Goal: Information Seeking & Learning: Learn about a topic

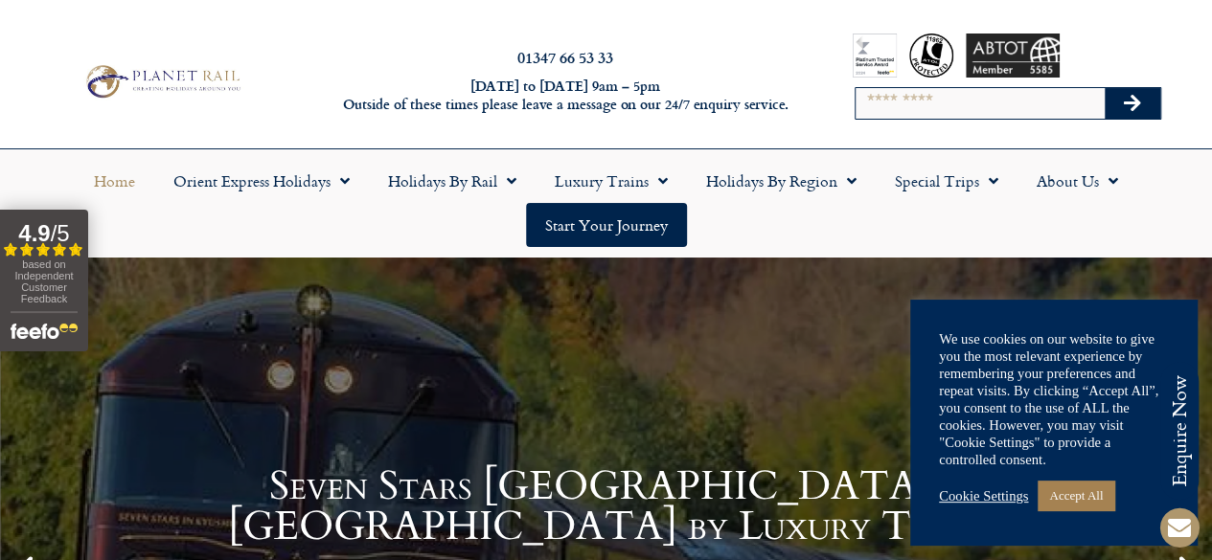
drag, startPoint x: 1220, startPoint y: 60, endPoint x: 1223, endPoint y: 49, distance: 11.8
click at [1211, 49] on html "Planet Rail Online Enquiry Please enter your details below, together with your …" at bounding box center [606, 280] width 1212 height 560
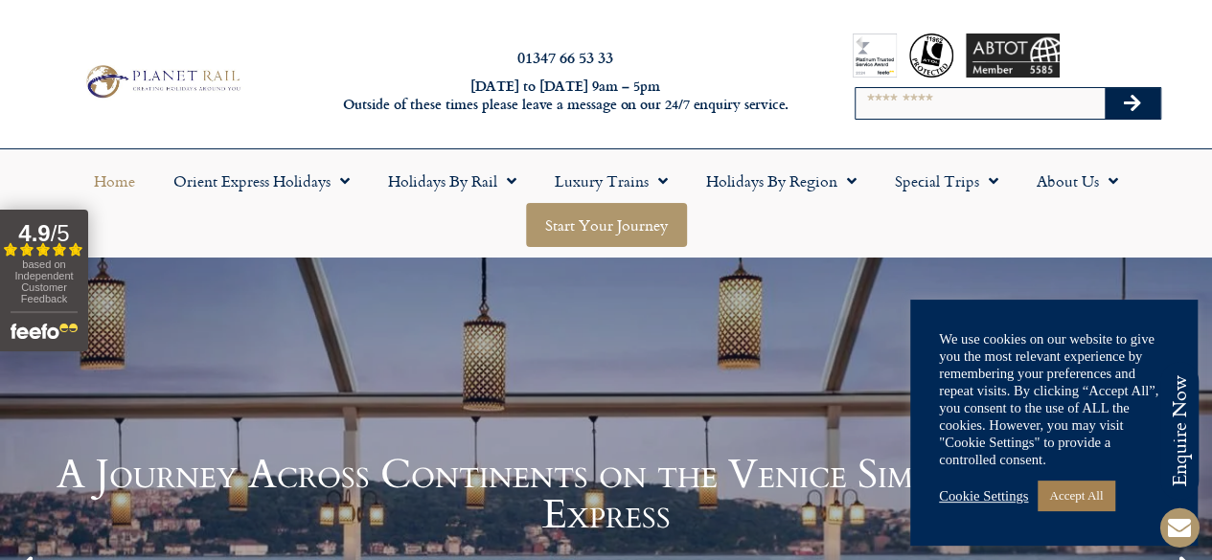
click at [590, 220] on link "Start your Journey" at bounding box center [606, 225] width 161 height 44
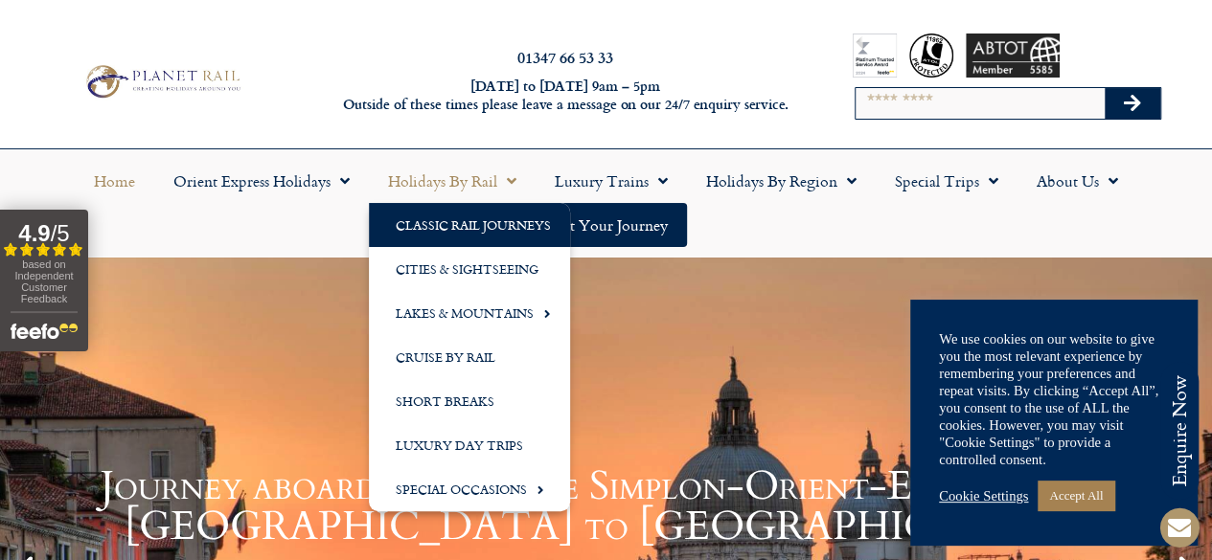
click at [460, 233] on link "Classic Rail Journeys" at bounding box center [469, 225] width 201 height 44
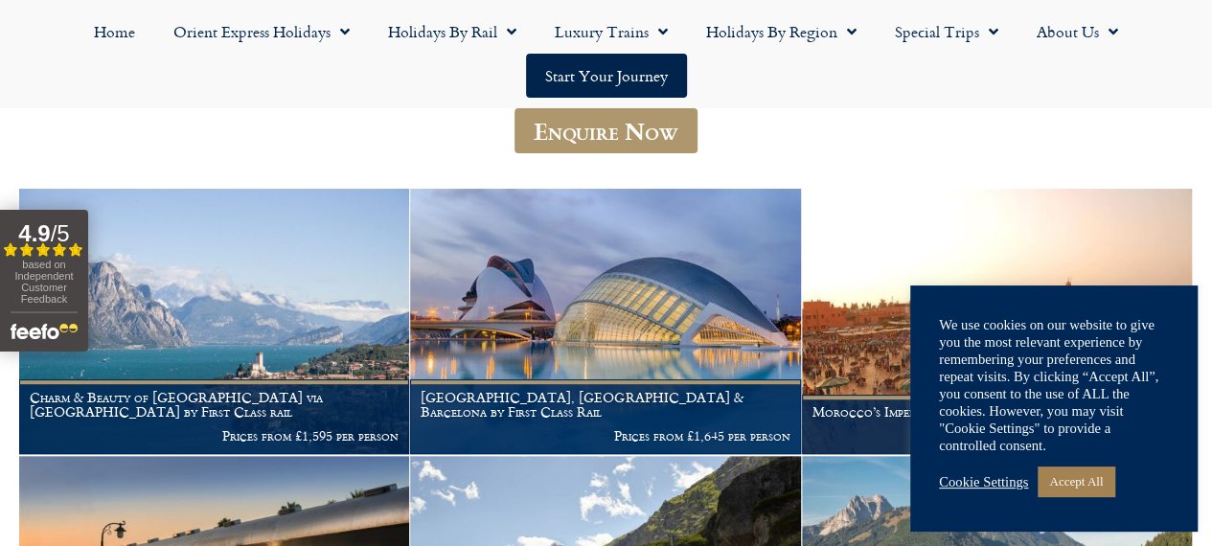
scroll to position [402, 0]
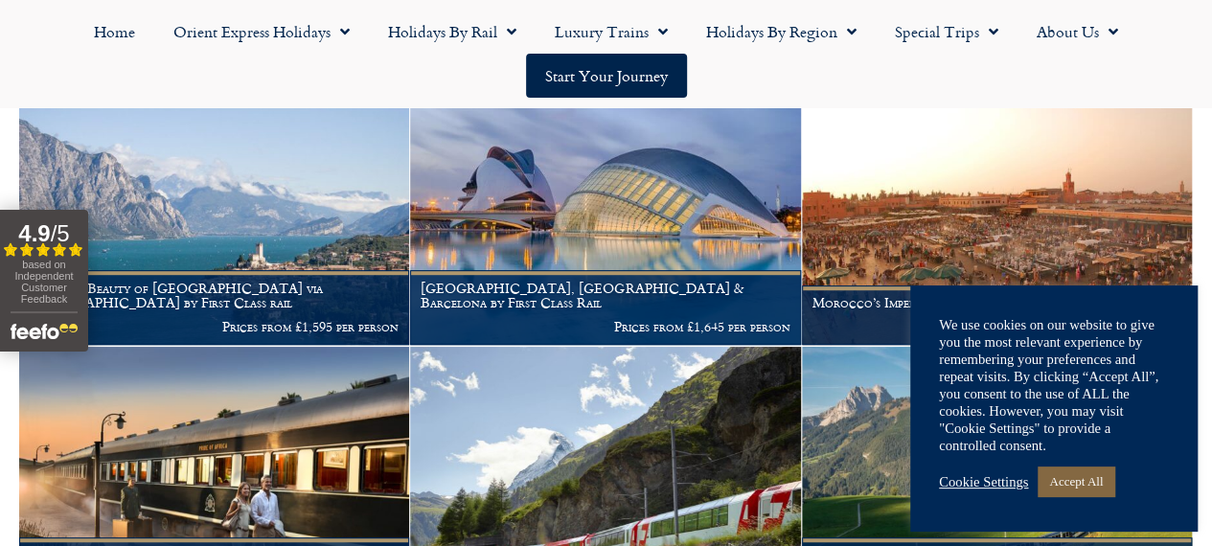
click at [1081, 472] on link "Accept All" at bounding box center [1075, 482] width 77 height 30
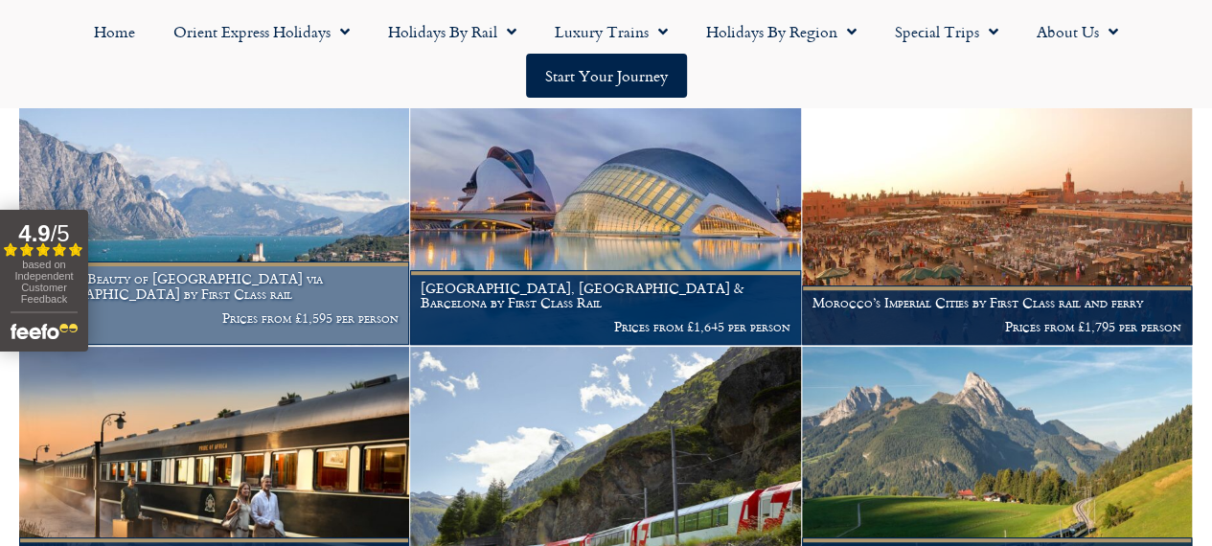
click at [216, 302] on h1 "Charm & Beauty of Lake Garda via Locarno by First Class rail" at bounding box center [214, 286] width 369 height 31
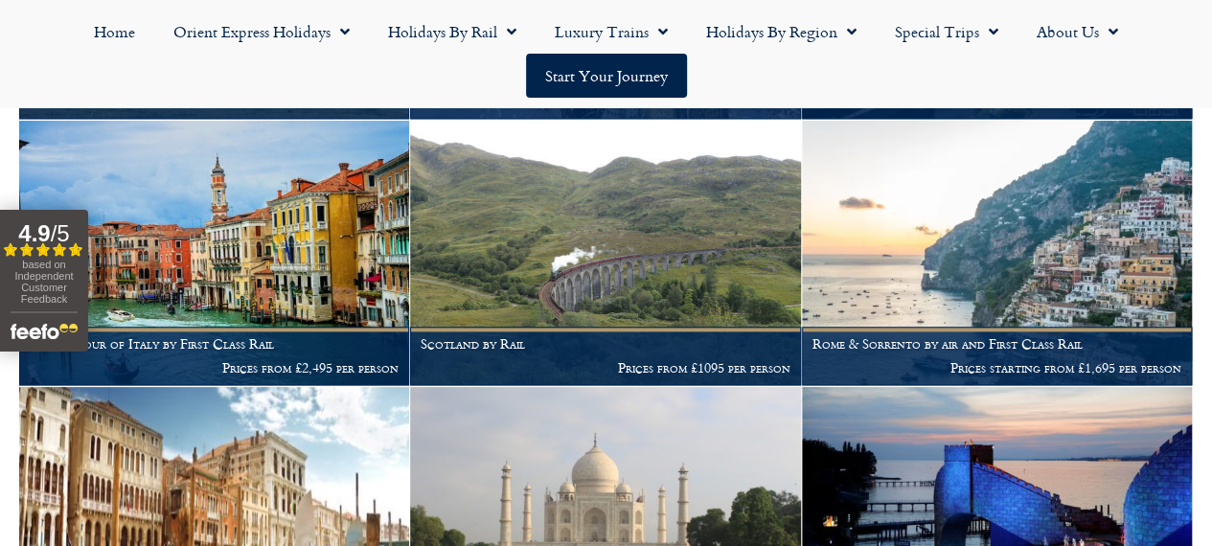
scroll to position [1165, 0]
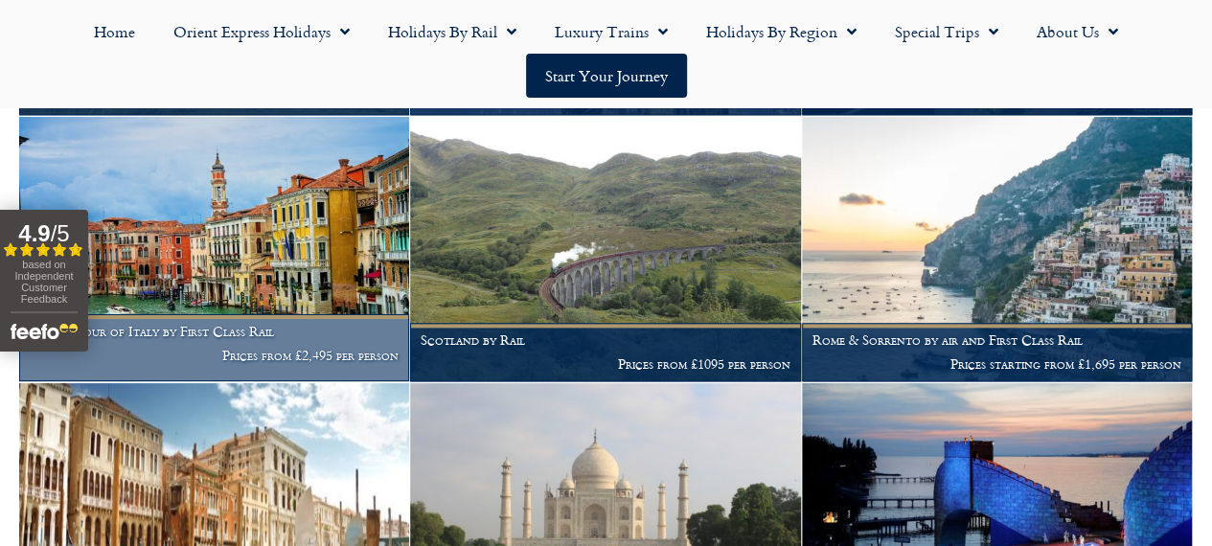
click at [239, 339] on h1 "Grand Tour of Italy by First Class Rail" at bounding box center [214, 331] width 369 height 15
